Goal: Check status: Check status

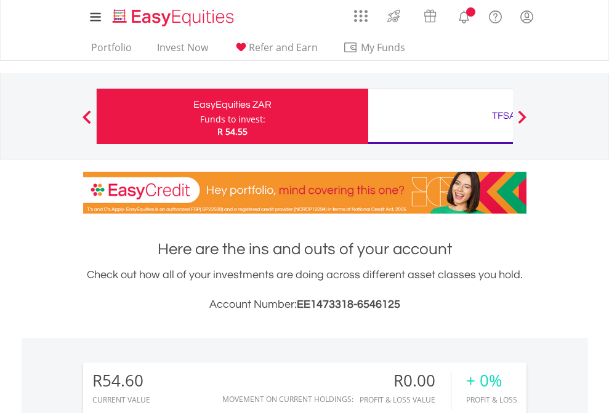
scroll to position [118, 193]
click at [200, 116] on div "Funds to invest:" at bounding box center [232, 119] width 65 height 12
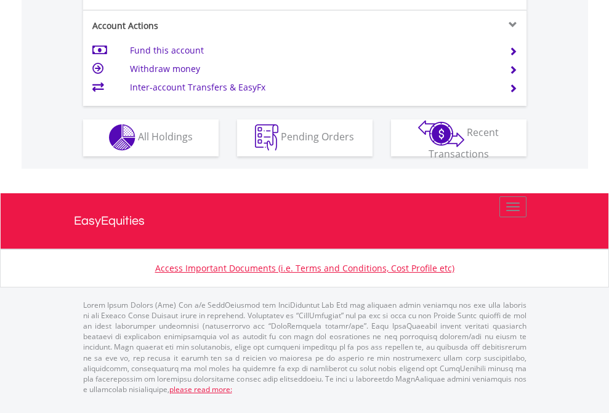
scroll to position [1151, 0]
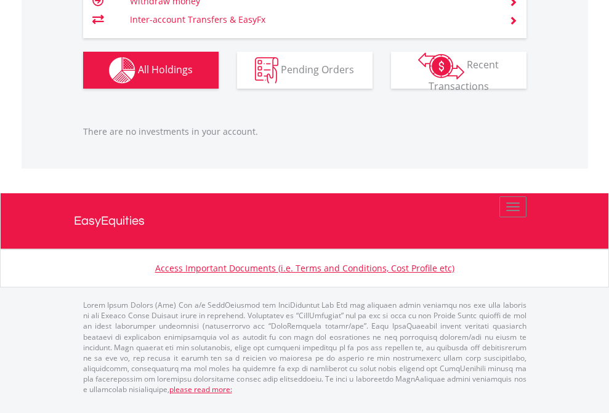
scroll to position [118, 193]
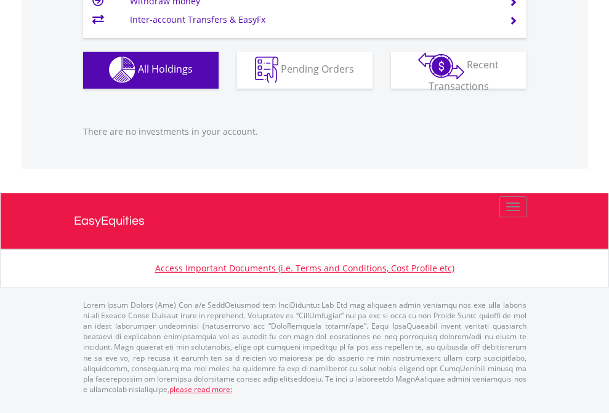
scroll to position [118, 193]
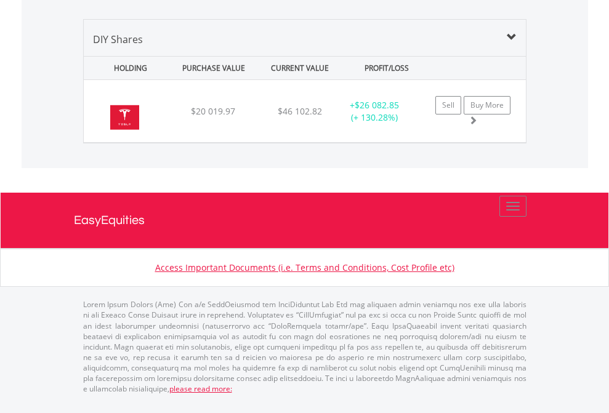
scroll to position [118, 193]
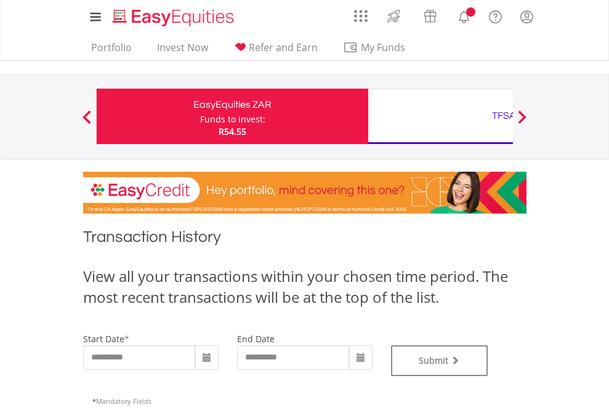
type input "**********"
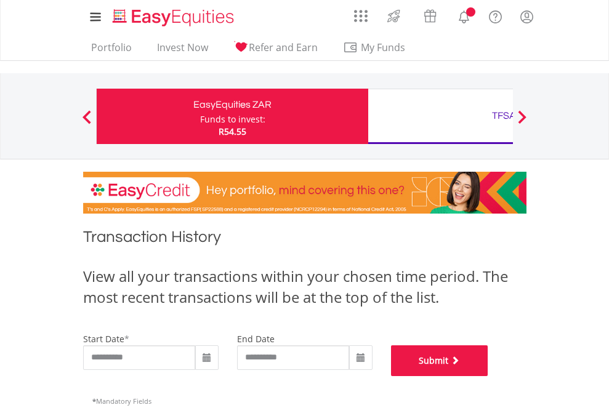
click at [488, 376] on button "Submit" at bounding box center [439, 360] width 97 height 31
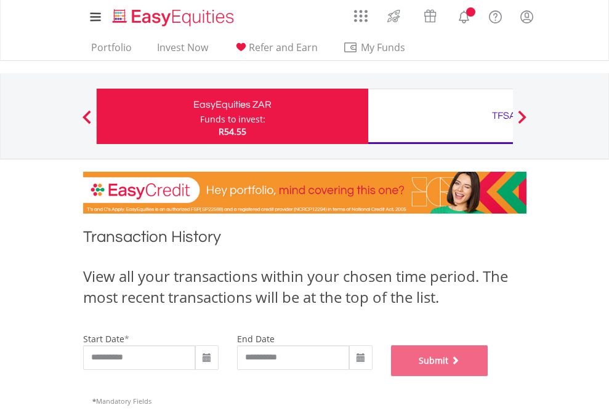
scroll to position [499, 0]
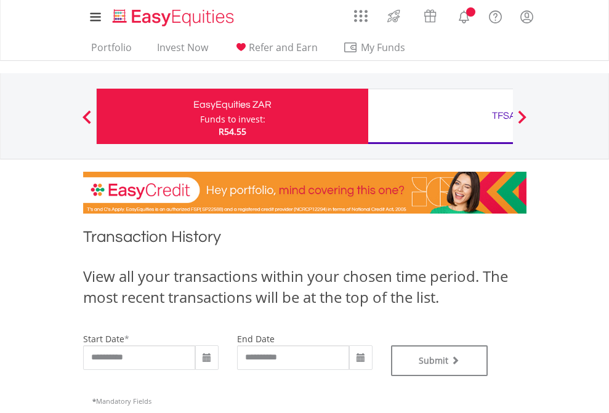
click at [440, 116] on div "TFSA" at bounding box center [504, 115] width 257 height 17
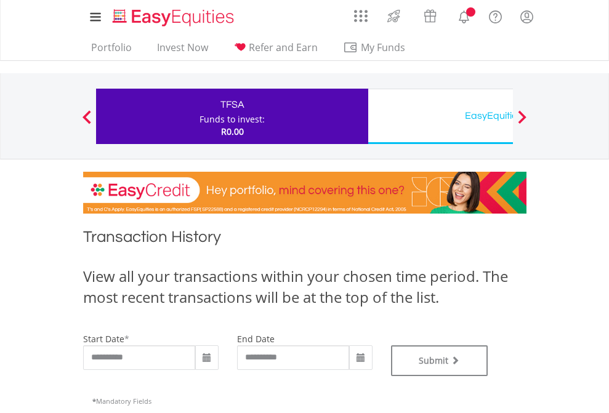
type input "**********"
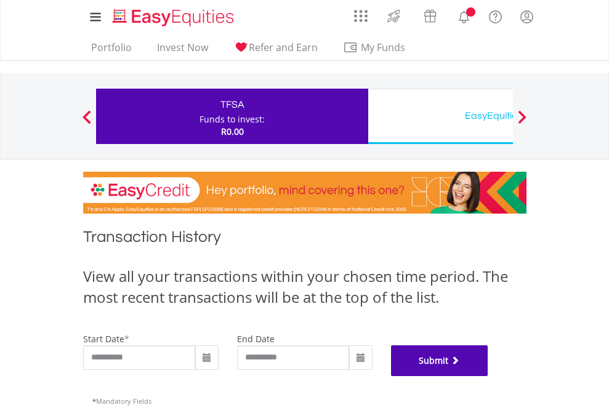
click at [488, 376] on button "Submit" at bounding box center [439, 360] width 97 height 31
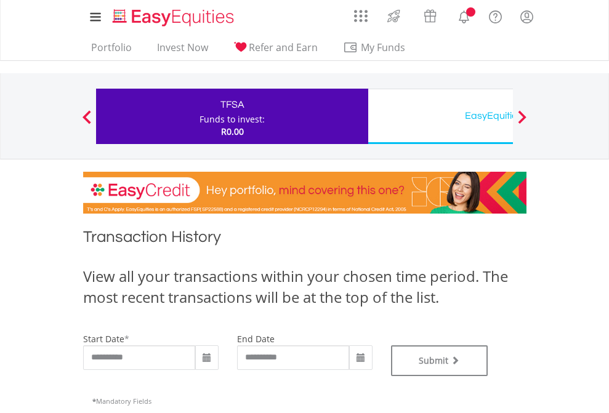
click at [440, 116] on div "EasyEquities USD" at bounding box center [504, 115] width 257 height 17
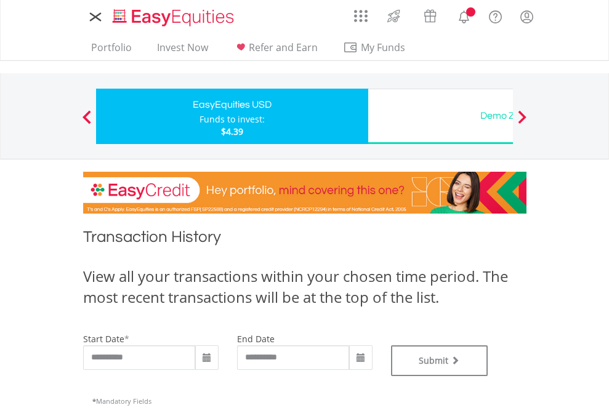
type input "**********"
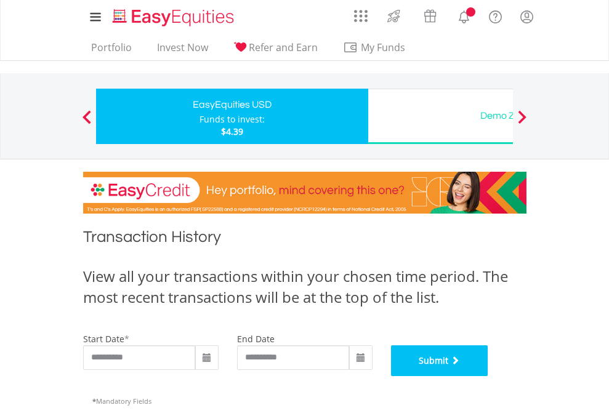
click at [488, 376] on button "Submit" at bounding box center [439, 360] width 97 height 31
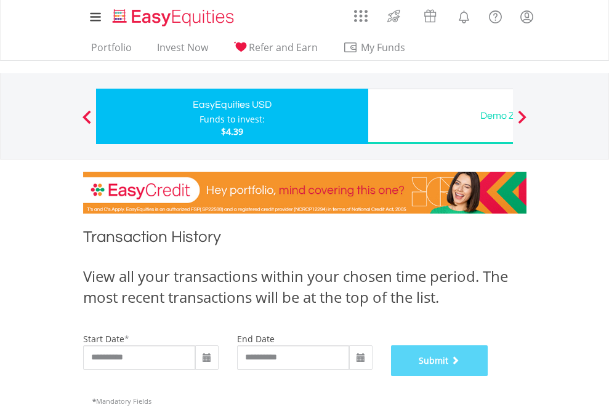
scroll to position [499, 0]
